Goal: Information Seeking & Learning: Check status

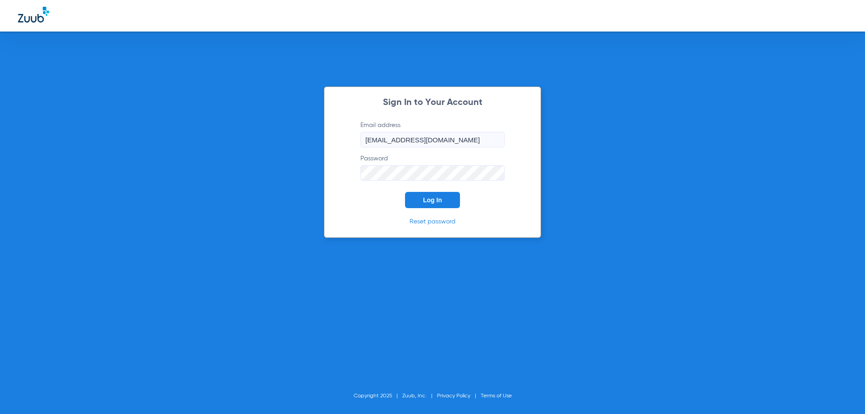
click at [438, 193] on button "Log In" at bounding box center [432, 200] width 55 height 16
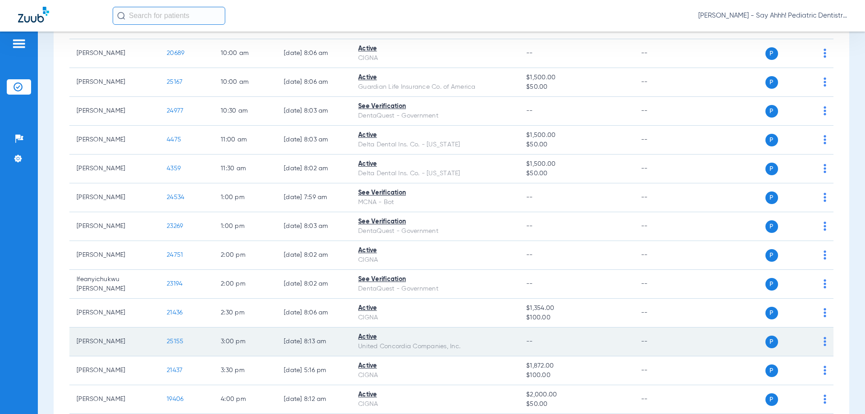
scroll to position [315, 0]
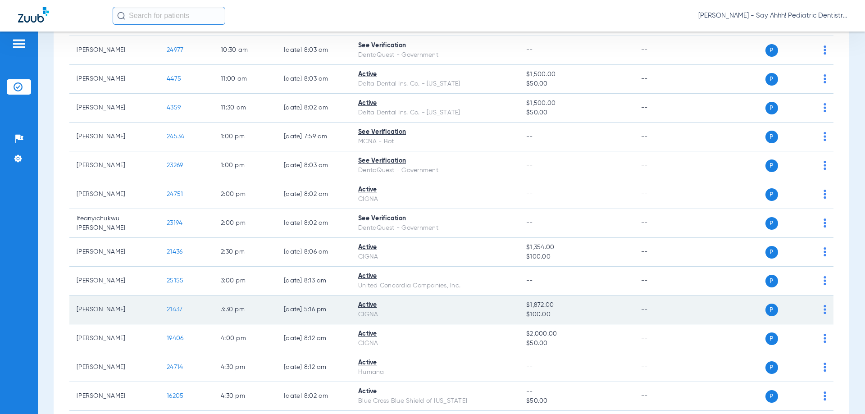
click at [169, 309] on span "21437" at bounding box center [175, 309] width 16 height 6
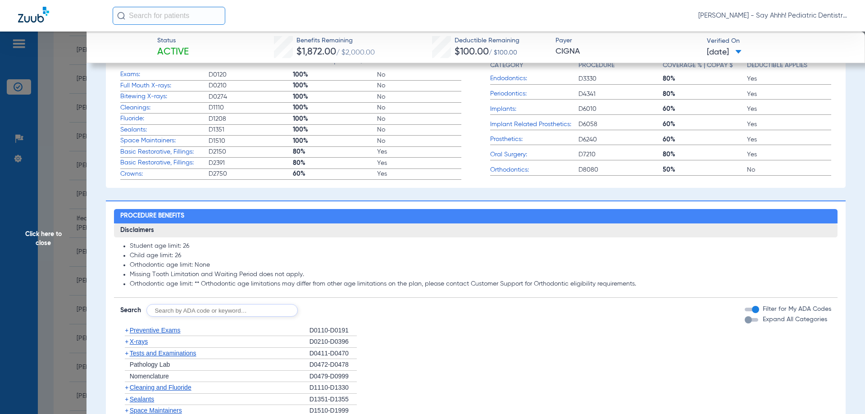
scroll to position [0, 0]
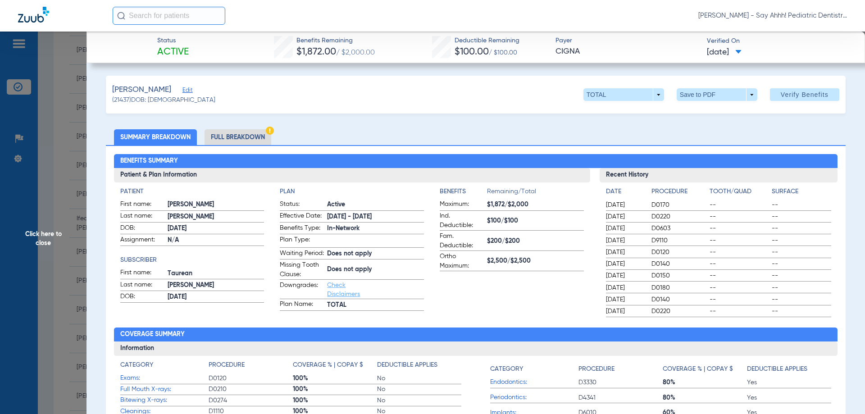
click at [246, 136] on li "Full Breakdown" at bounding box center [238, 137] width 67 height 16
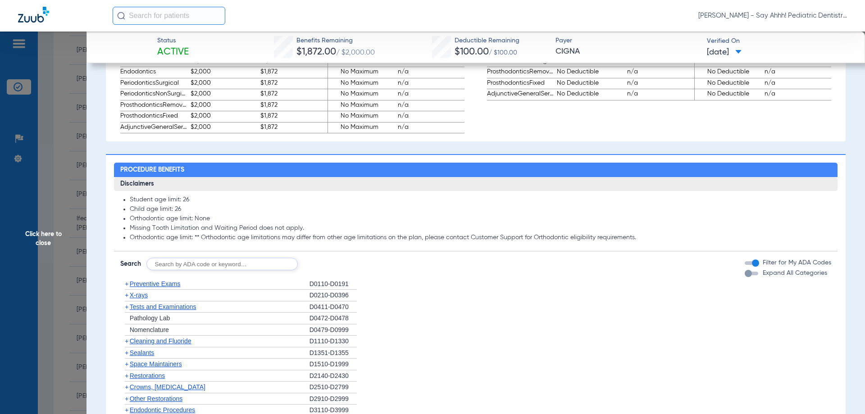
scroll to position [676, 0]
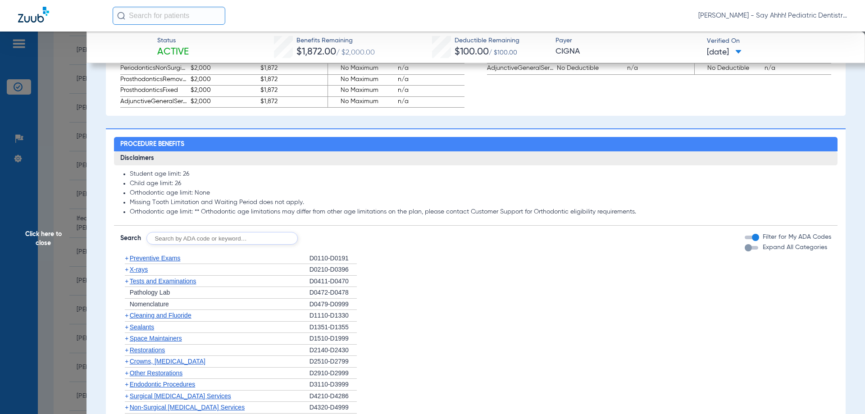
click at [238, 245] on input "text" at bounding box center [221, 238] width 151 height 13
type input "d0140"
click button "Search" at bounding box center [332, 238] width 36 height 13
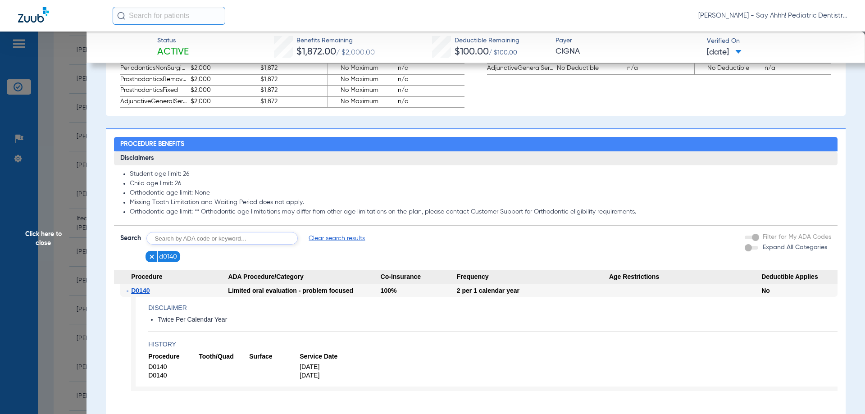
click at [216, 239] on form "Search Clear search results d0140 Filter for My ADA Codes Expand All Categories" at bounding box center [476, 244] width 724 height 37
drag, startPoint x: 208, startPoint y: 238, endPoint x: 212, endPoint y: 254, distance: 16.2
click at [210, 248] on form "Search Clear search results d0140 Filter for My ADA Codes Expand All Categories" at bounding box center [476, 244] width 724 height 37
click at [219, 245] on input "text" at bounding box center [221, 238] width 151 height 13
type input "d0120"
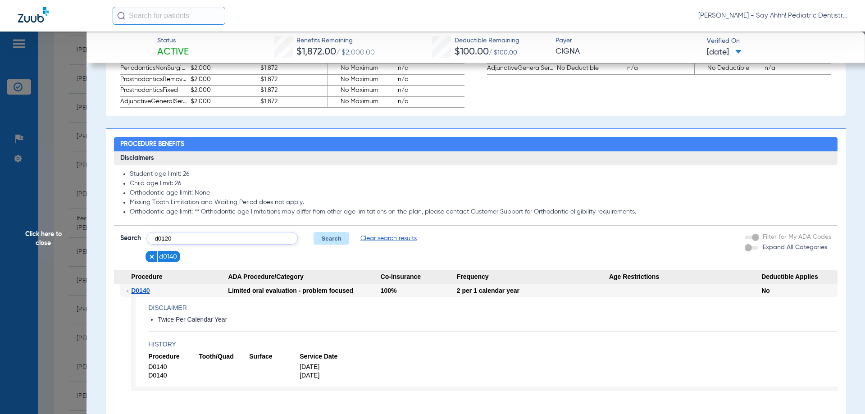
click button "Search" at bounding box center [332, 238] width 36 height 13
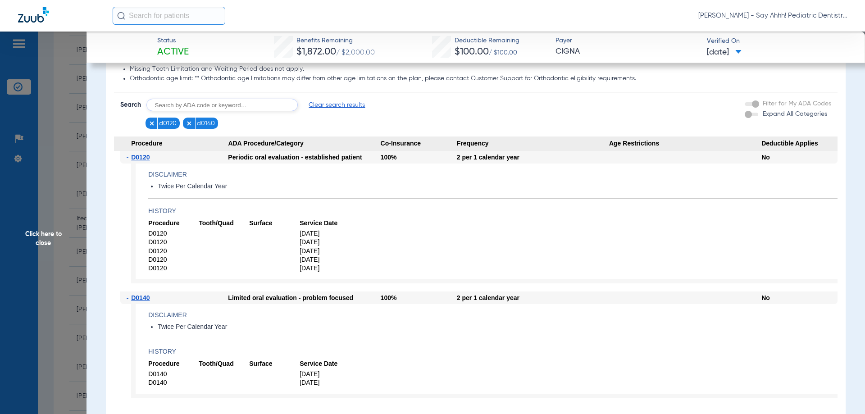
scroll to position [856, 0]
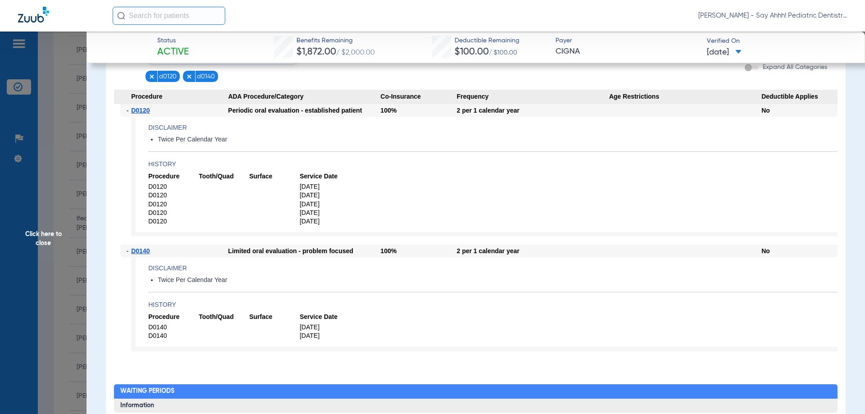
drag, startPoint x: 328, startPoint y: 202, endPoint x: 298, endPoint y: 194, distance: 30.4
click at [298, 194] on app-history "Procedure Tooth/Quad Surface Service Date D0120 [DATE] D0120 [DATE] D0120 [DATE…" at bounding box center [492, 199] width 689 height 54
click at [70, 219] on span "Click here to close" at bounding box center [43, 239] width 87 height 414
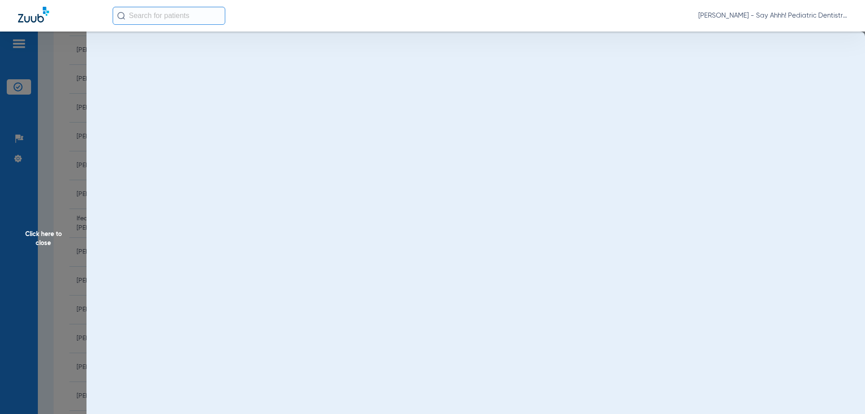
scroll to position [0, 0]
